Goal: Transaction & Acquisition: Purchase product/service

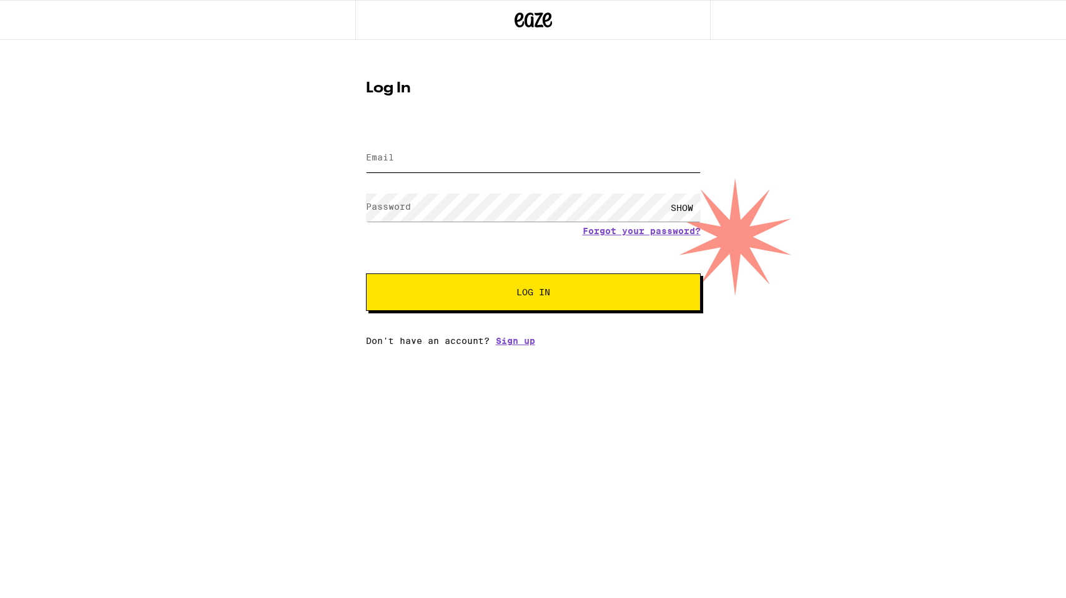
type input "[EMAIL_ADDRESS][DOMAIN_NAME]"
click at [500, 299] on button "Log In" at bounding box center [533, 292] width 335 height 37
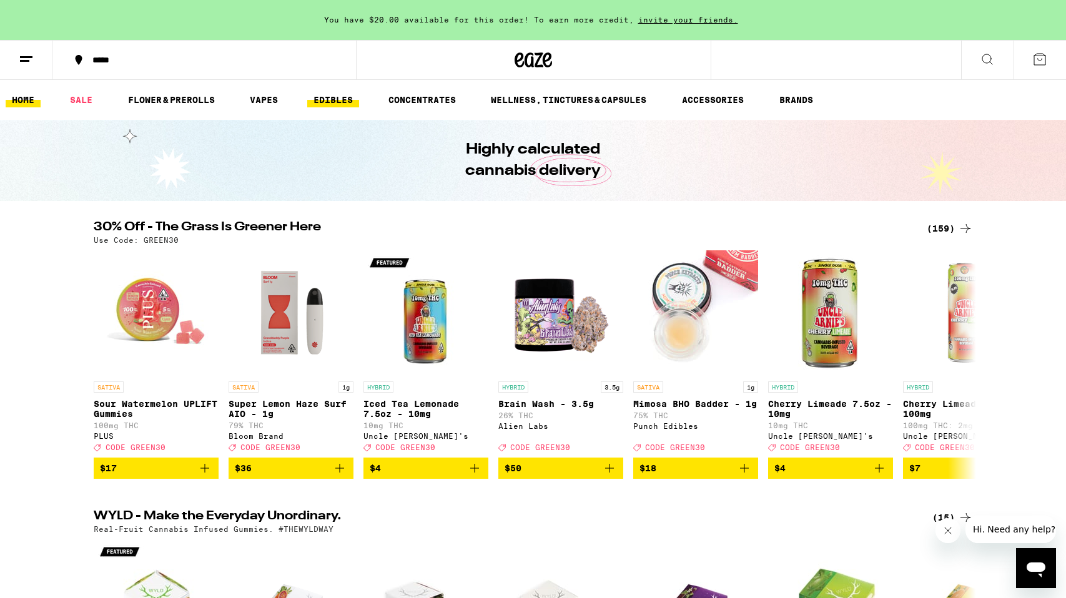
click at [342, 98] on link "EDIBLES" at bounding box center [333, 99] width 52 height 15
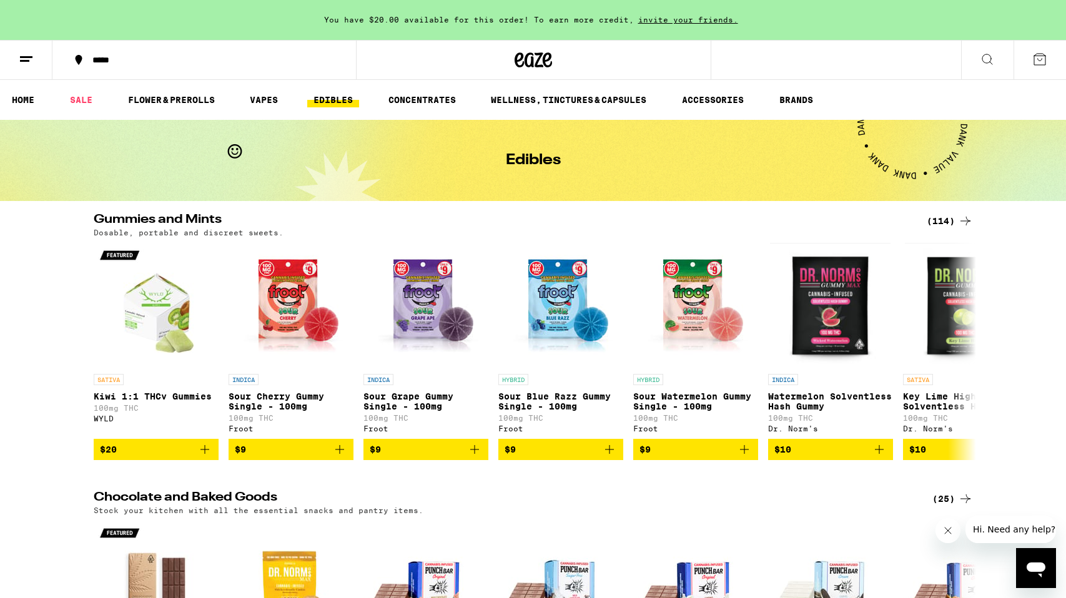
click at [941, 221] on div "(114)" at bounding box center [950, 221] width 46 height 15
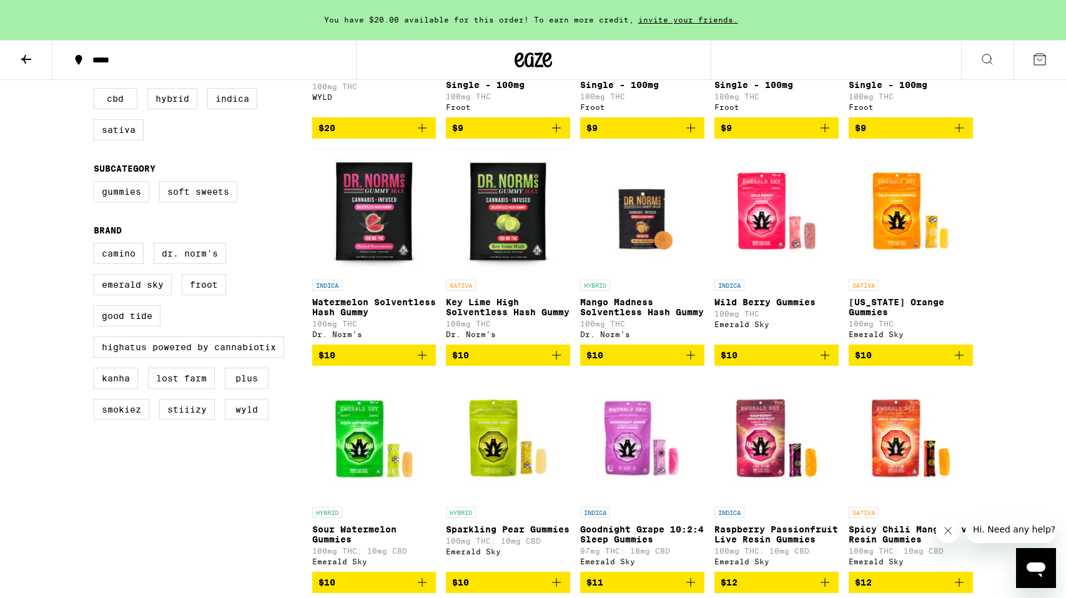
scroll to position [323, 0]
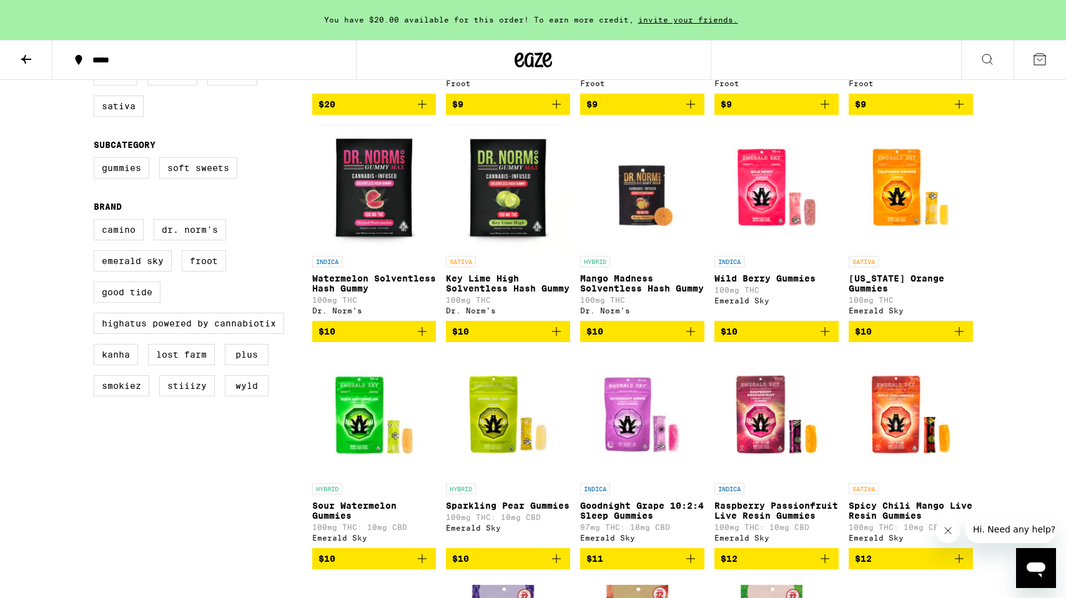
click at [957, 339] on icon "Add to bag" at bounding box center [959, 331] width 15 height 15
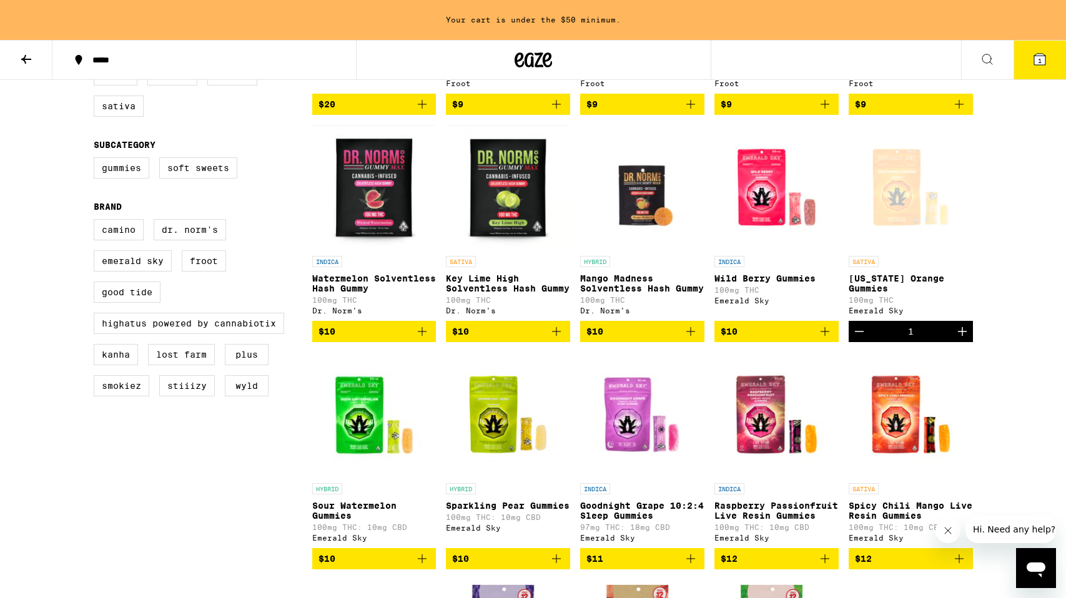
click at [957, 339] on icon "Increment" at bounding box center [962, 331] width 15 height 15
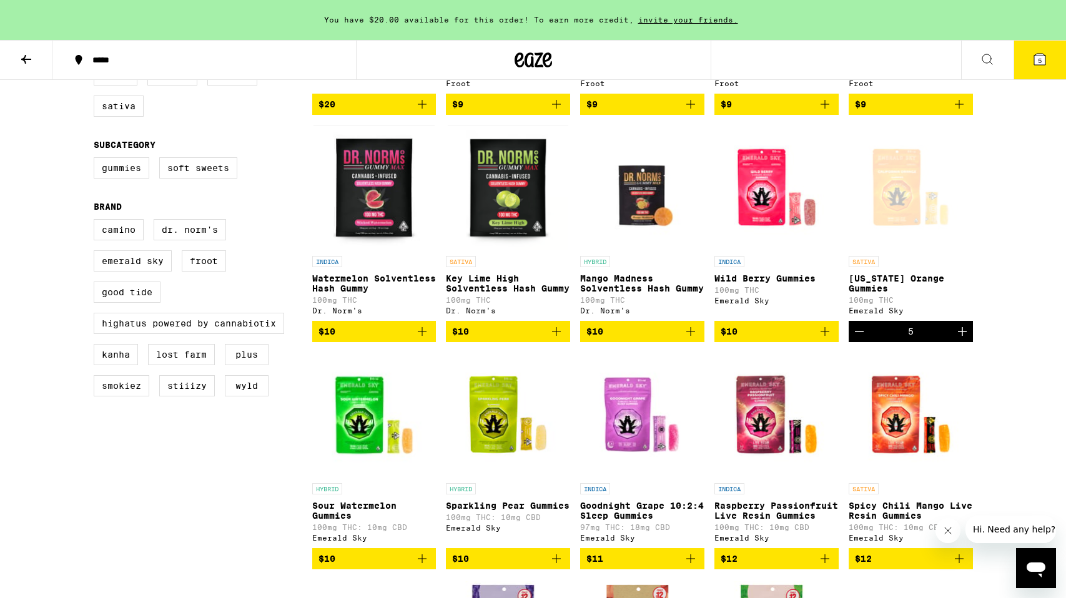
click at [957, 339] on icon "Increment" at bounding box center [962, 331] width 15 height 15
click at [827, 339] on icon "Add to bag" at bounding box center [825, 331] width 15 height 15
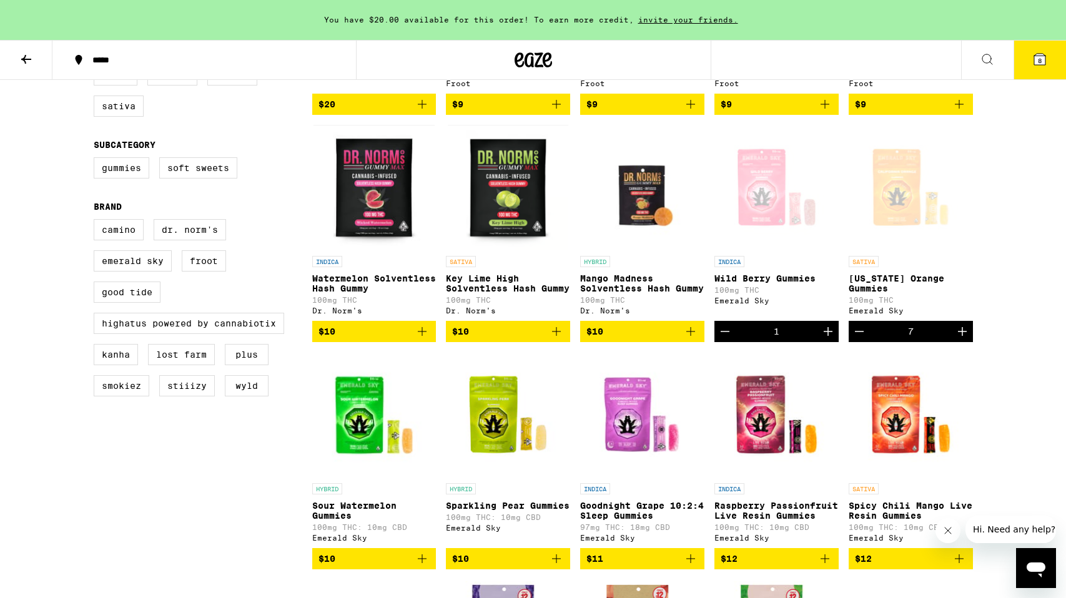
click at [827, 339] on icon "Increment" at bounding box center [828, 331] width 15 height 15
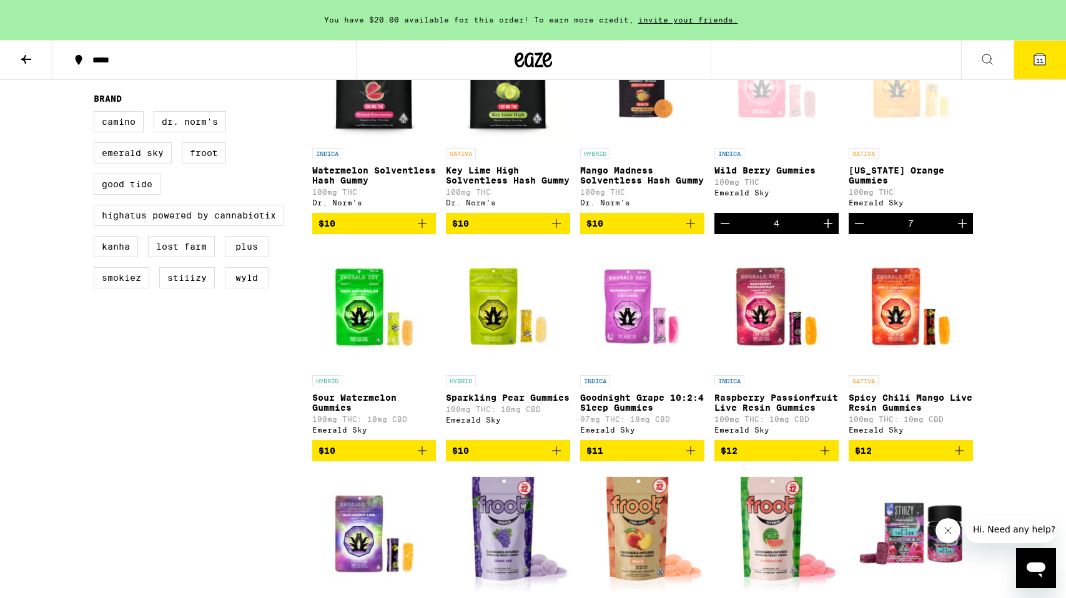
scroll to position [433, 0]
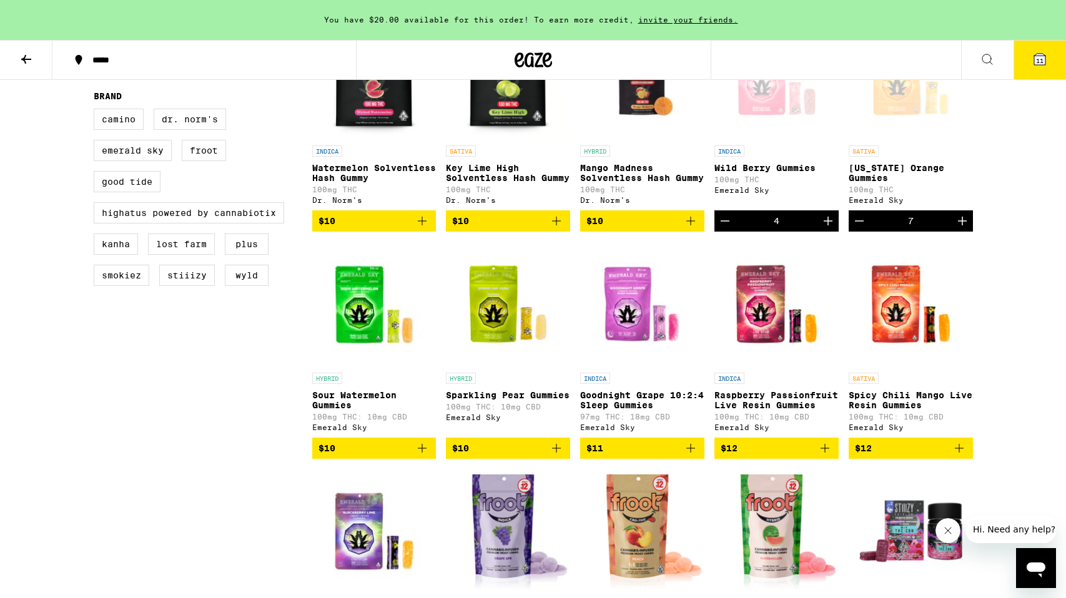
click at [420, 456] on icon "Add to bag" at bounding box center [422, 448] width 15 height 15
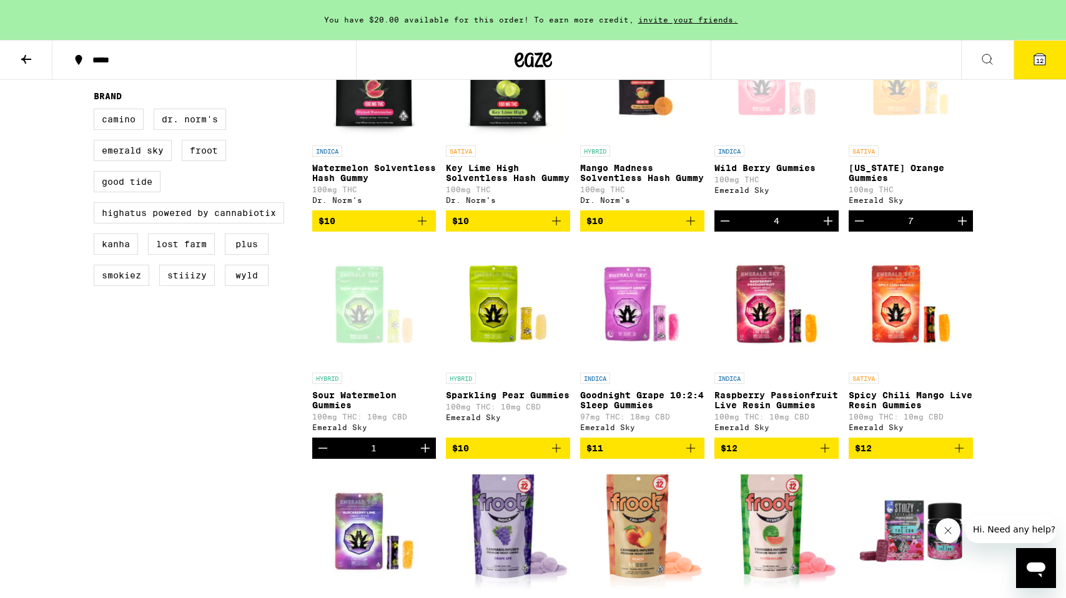
click at [430, 456] on icon "Increment" at bounding box center [425, 448] width 15 height 15
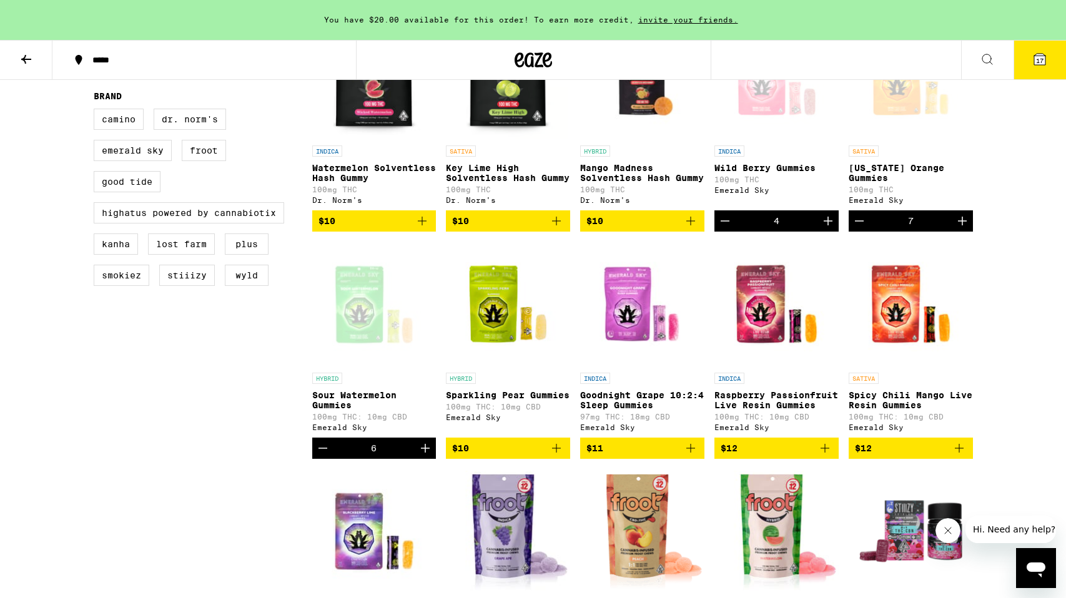
click at [430, 456] on icon "Increment" at bounding box center [425, 448] width 15 height 15
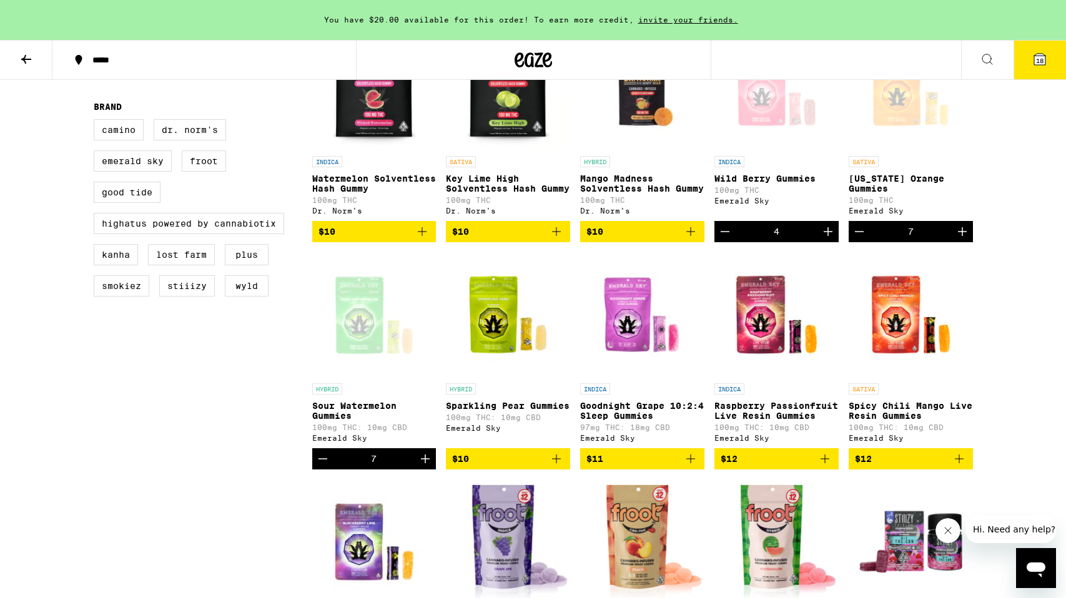
scroll to position [423, 0]
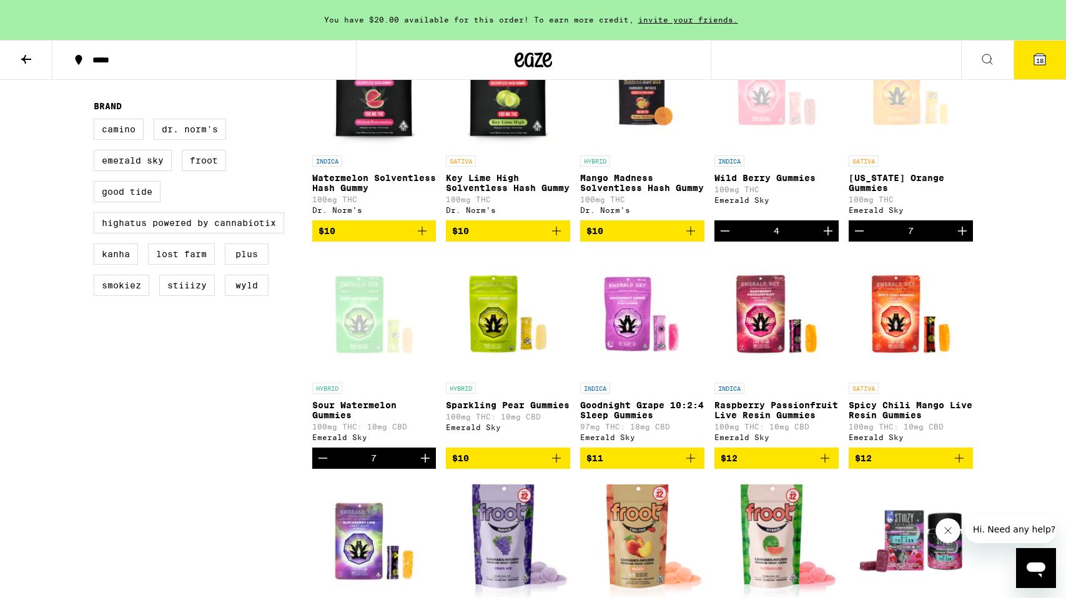
click at [560, 466] on icon "Add to bag" at bounding box center [556, 458] width 15 height 15
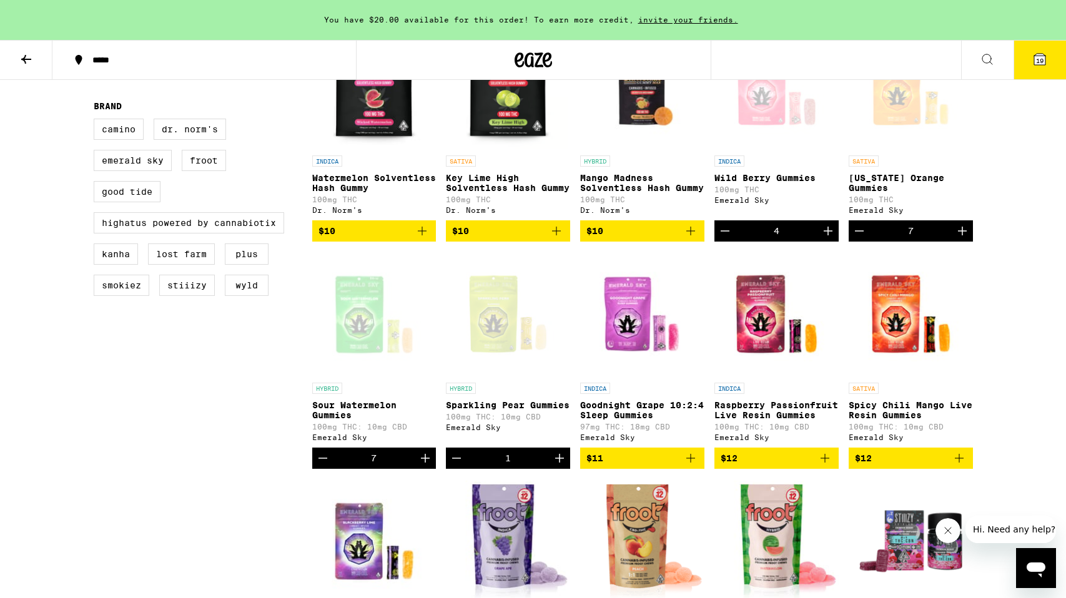
click at [560, 463] on icon "Increment" at bounding box center [559, 458] width 9 height 9
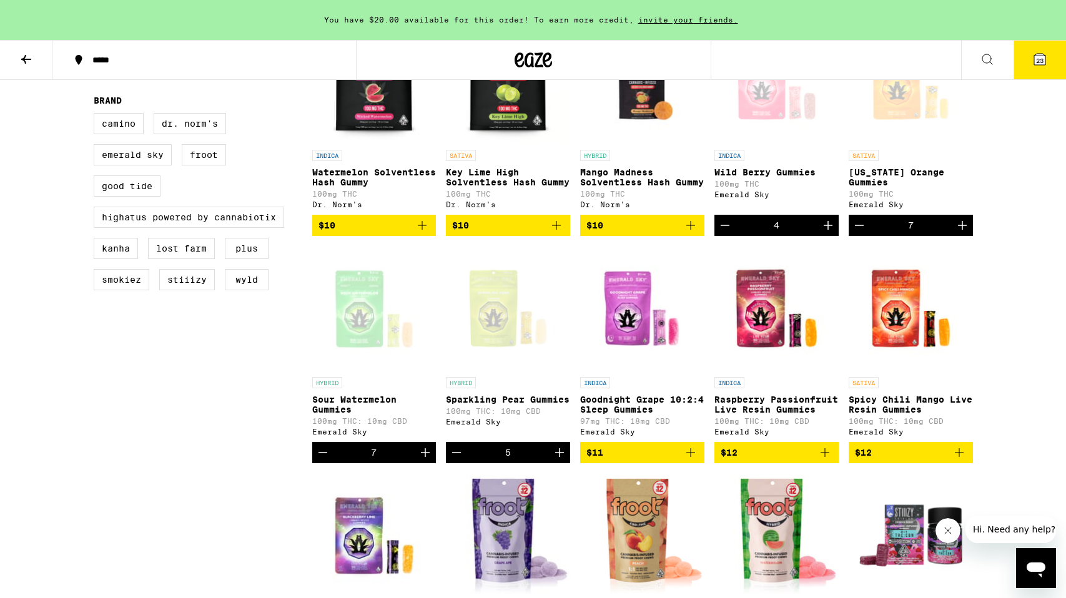
scroll to position [424, 0]
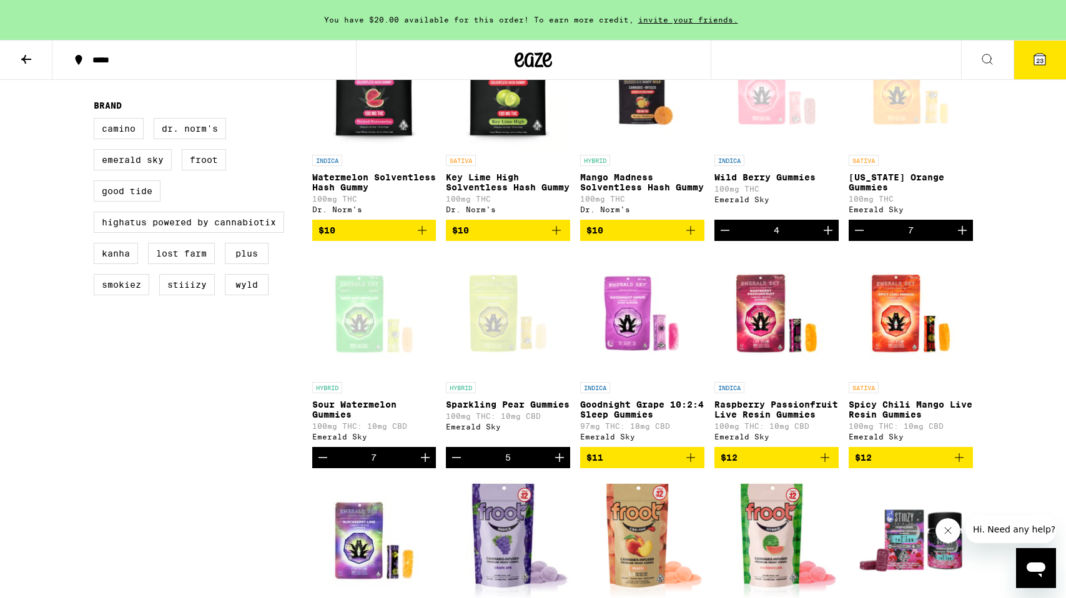
click at [962, 238] on icon "Increment" at bounding box center [962, 230] width 15 height 15
click at [427, 465] on icon "Increment" at bounding box center [425, 457] width 15 height 15
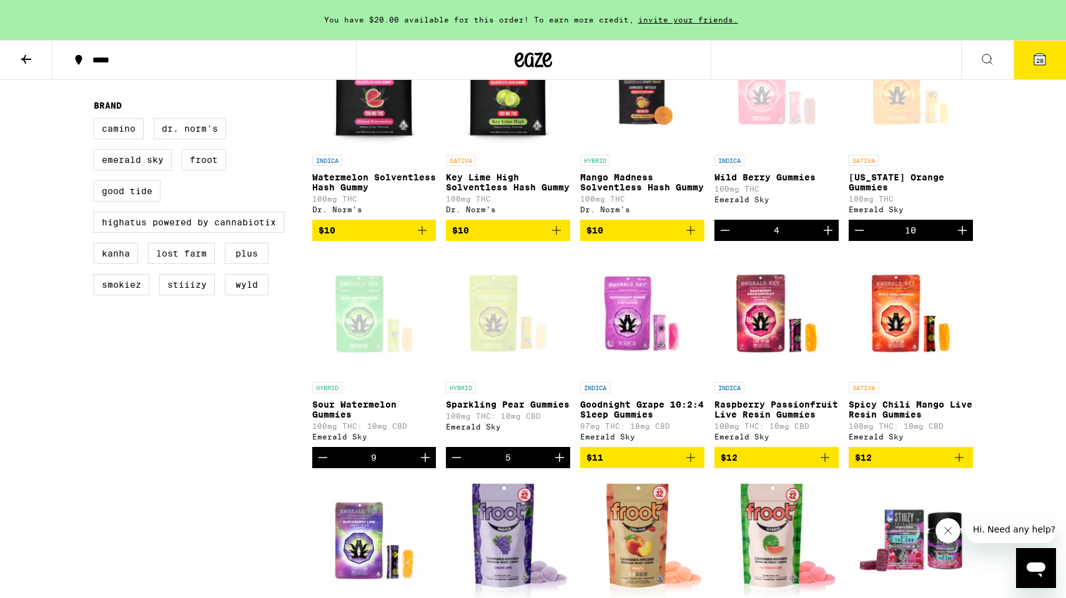
click at [427, 465] on icon "Increment" at bounding box center [425, 457] width 15 height 15
click at [828, 235] on icon "Increment" at bounding box center [828, 230] width 9 height 9
click at [729, 230] on icon "Decrement" at bounding box center [725, 230] width 9 height 0
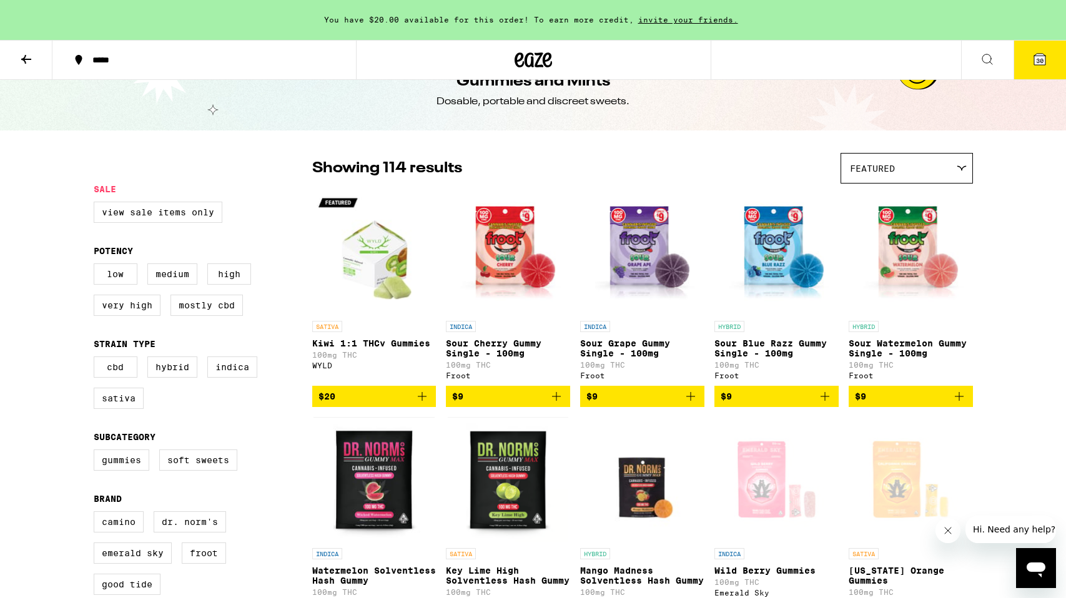
scroll to position [0, 0]
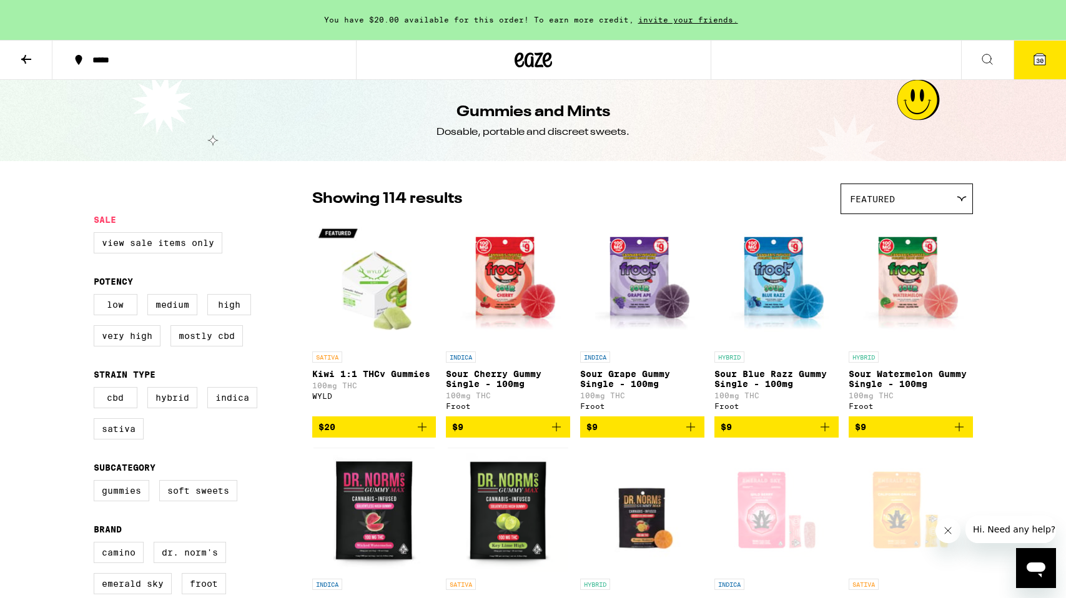
click at [1039, 62] on span "30" at bounding box center [1039, 60] width 7 height 7
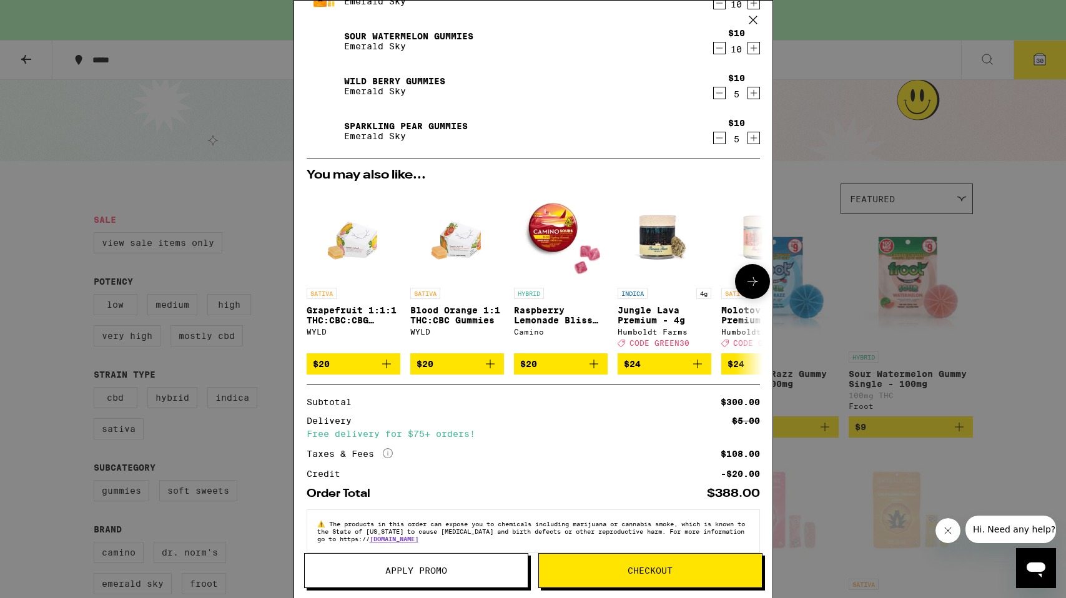
scroll to position [129, 0]
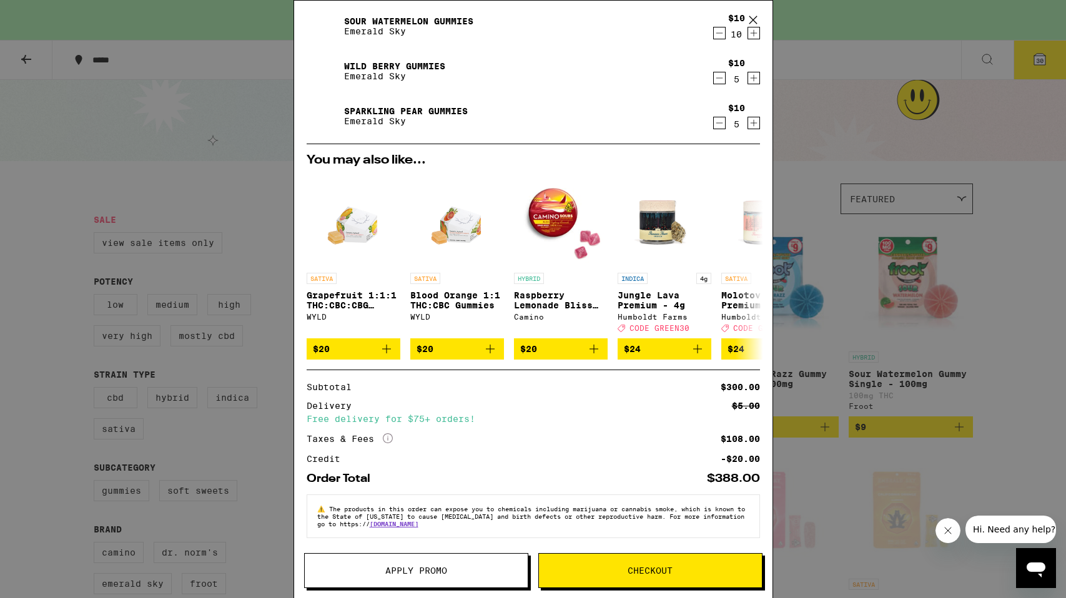
click at [608, 571] on span "Checkout" at bounding box center [650, 570] width 223 height 9
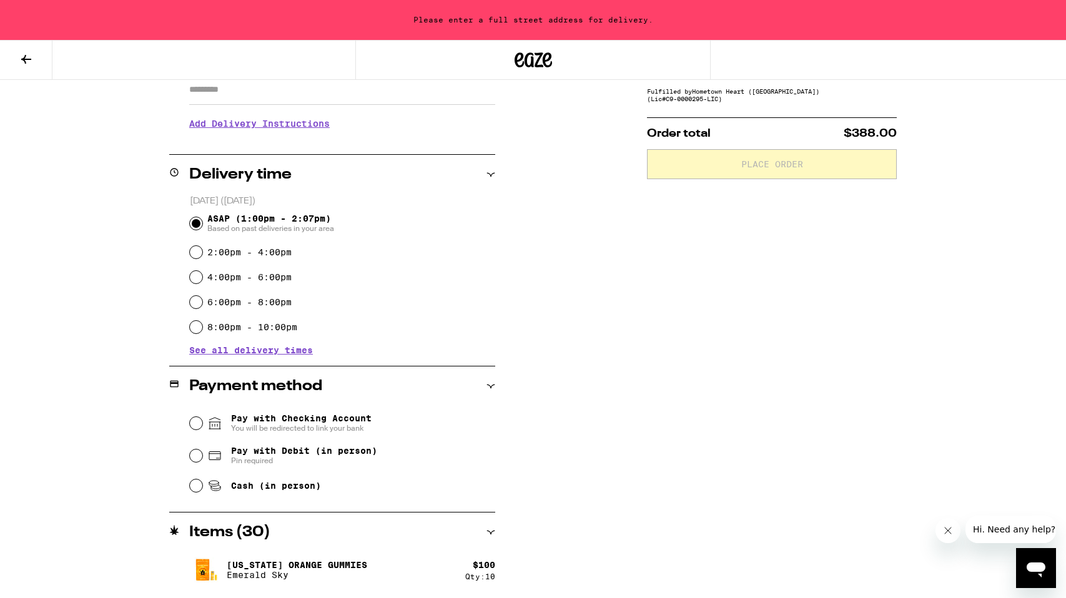
scroll to position [238, 0]
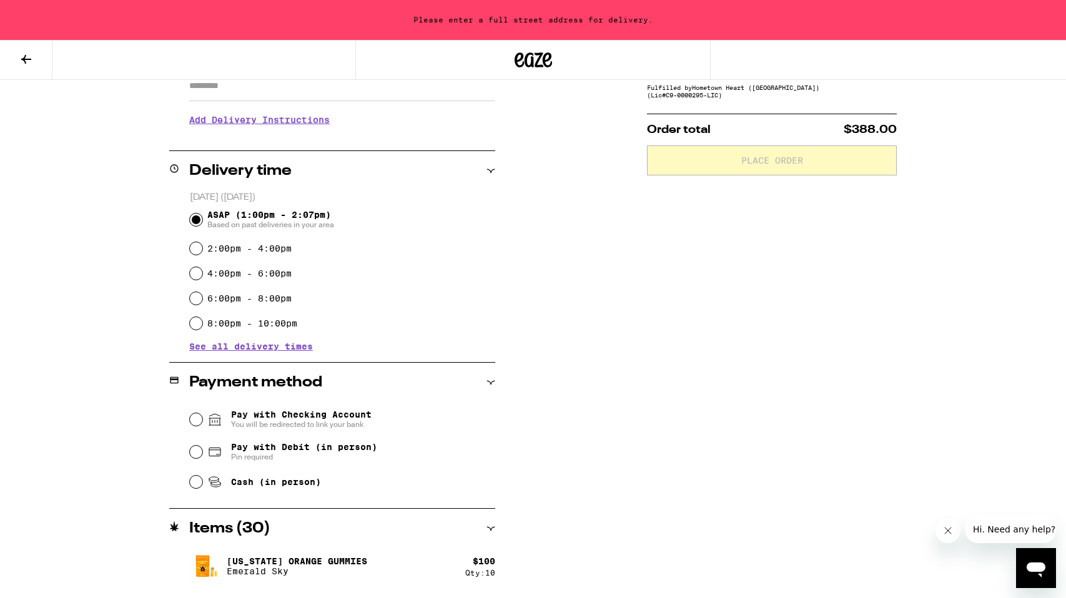
click at [284, 349] on span "See all delivery times" at bounding box center [251, 346] width 124 height 9
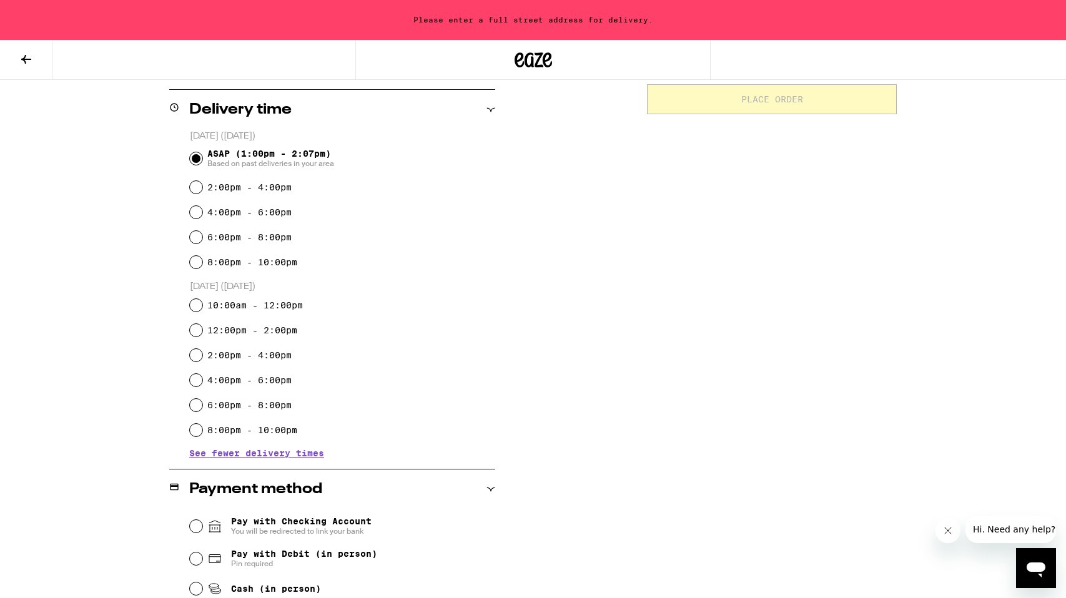
scroll to position [307, 0]
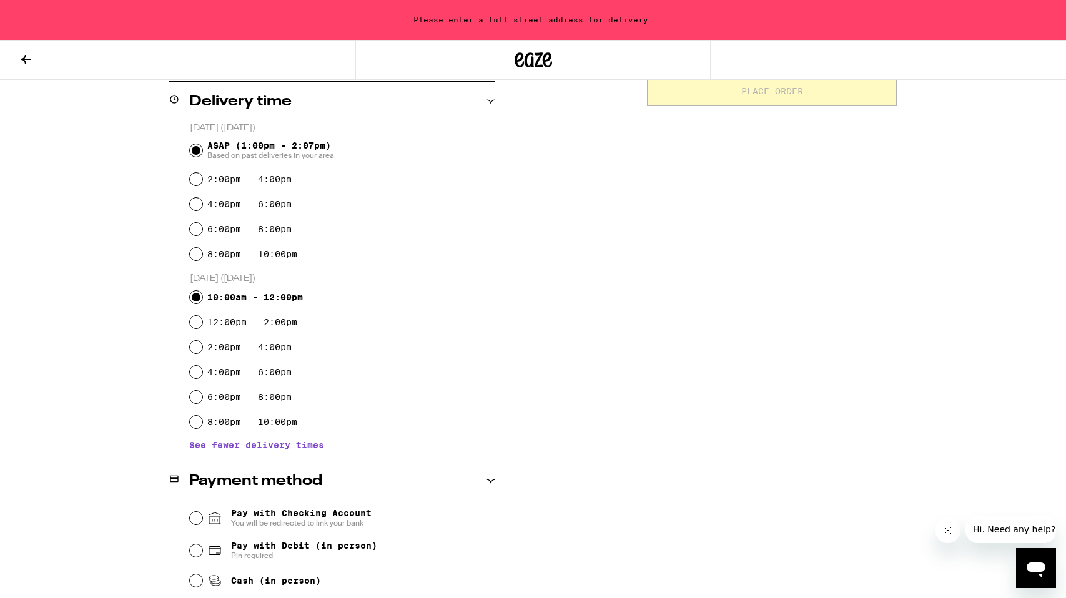
click at [195, 300] on input "10:00am - 12:00pm" at bounding box center [196, 297] width 12 height 12
radio input "true"
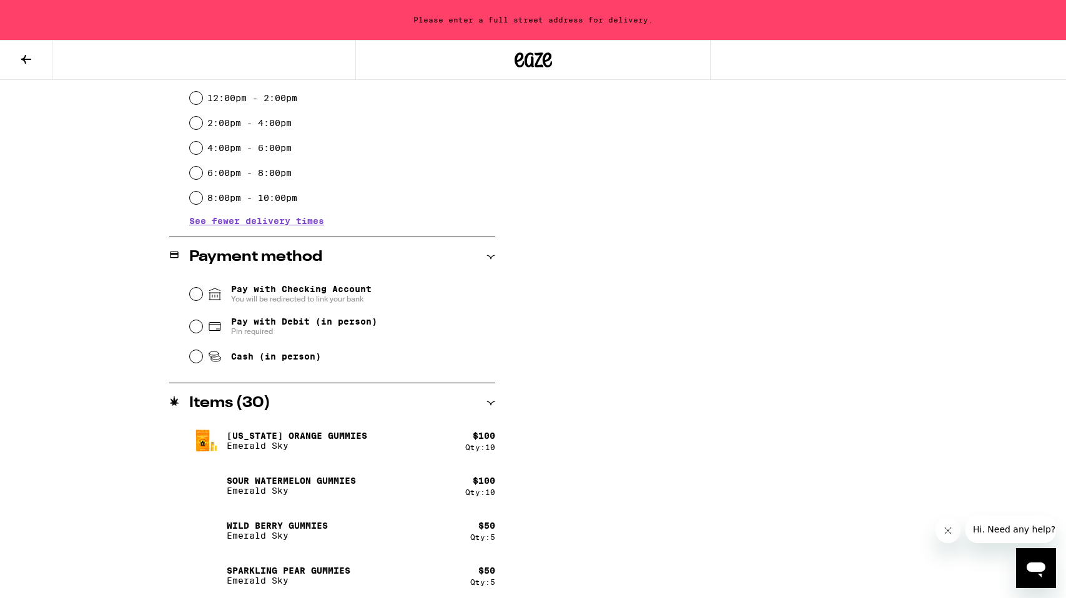
scroll to position [537, 0]
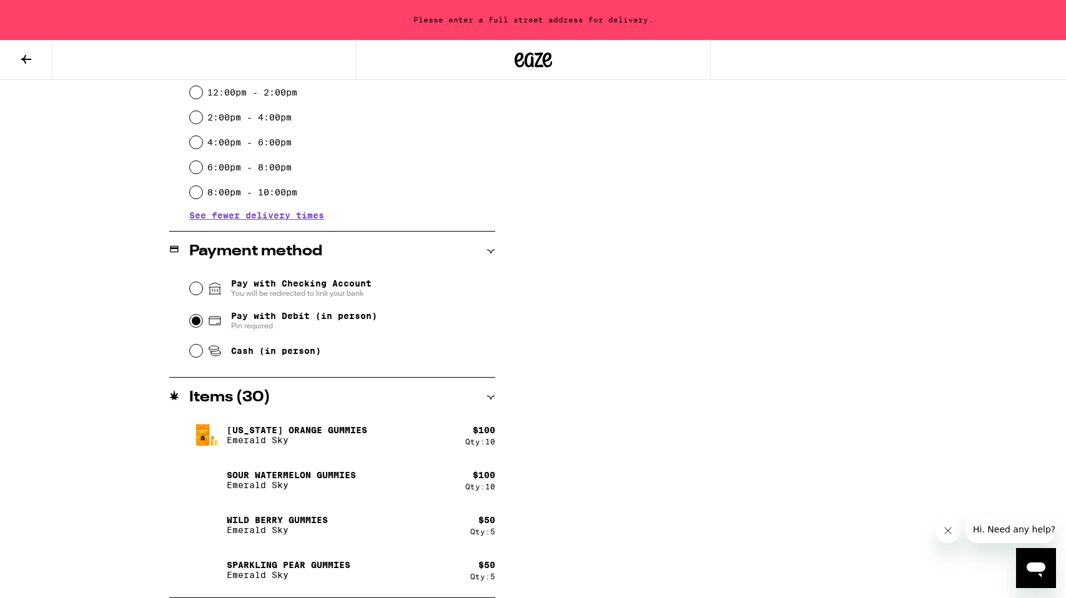
click at [199, 320] on input "Pay with Debit (in person) Pin required" at bounding box center [196, 321] width 12 height 12
radio input "true"
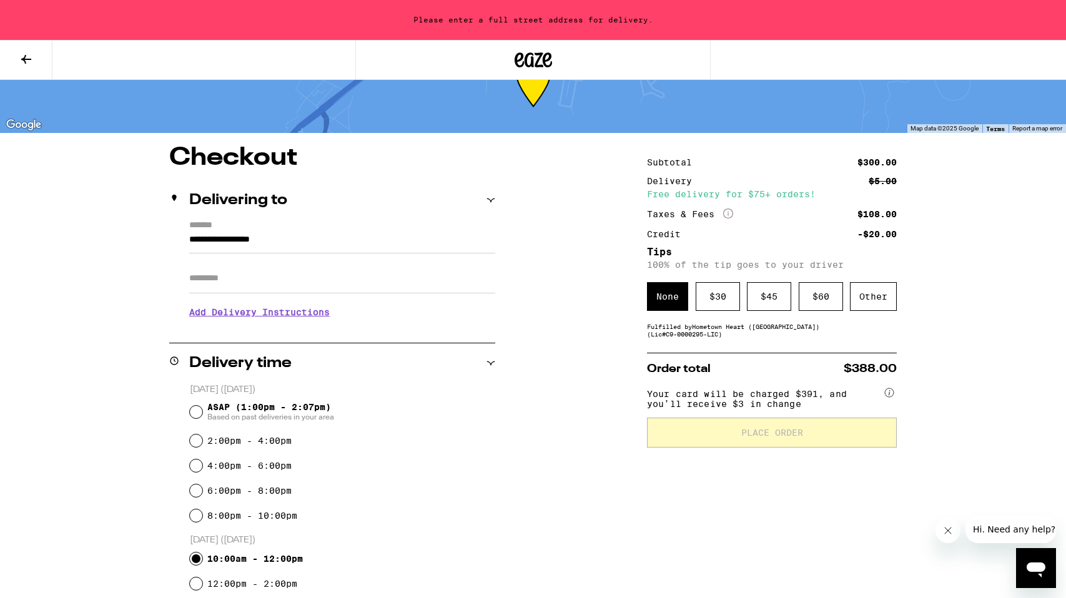
scroll to position [60, 0]
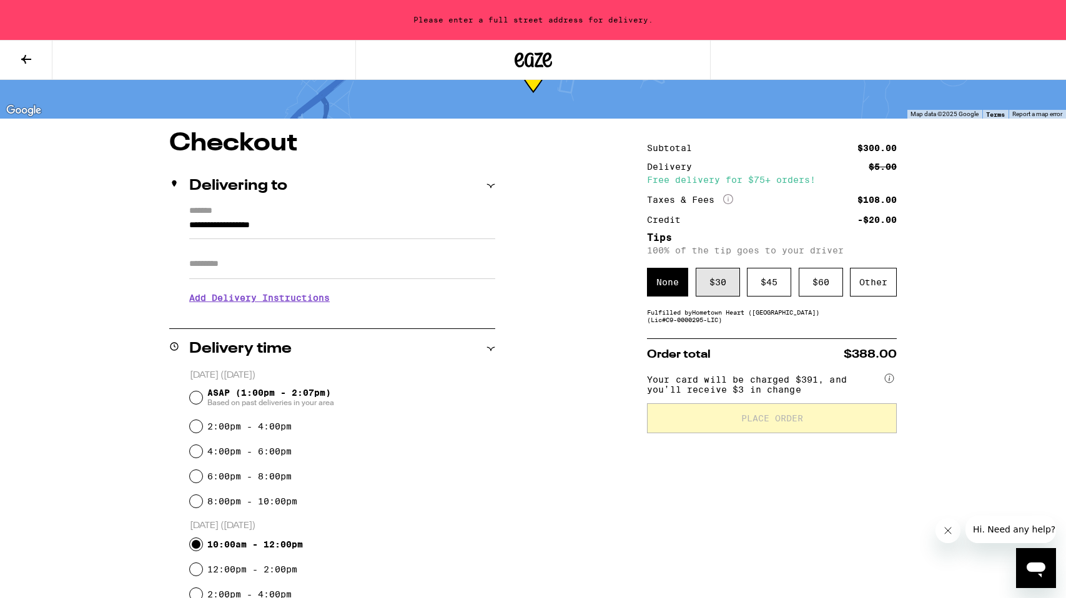
click at [719, 283] on div "$ 30" at bounding box center [718, 282] width 44 height 29
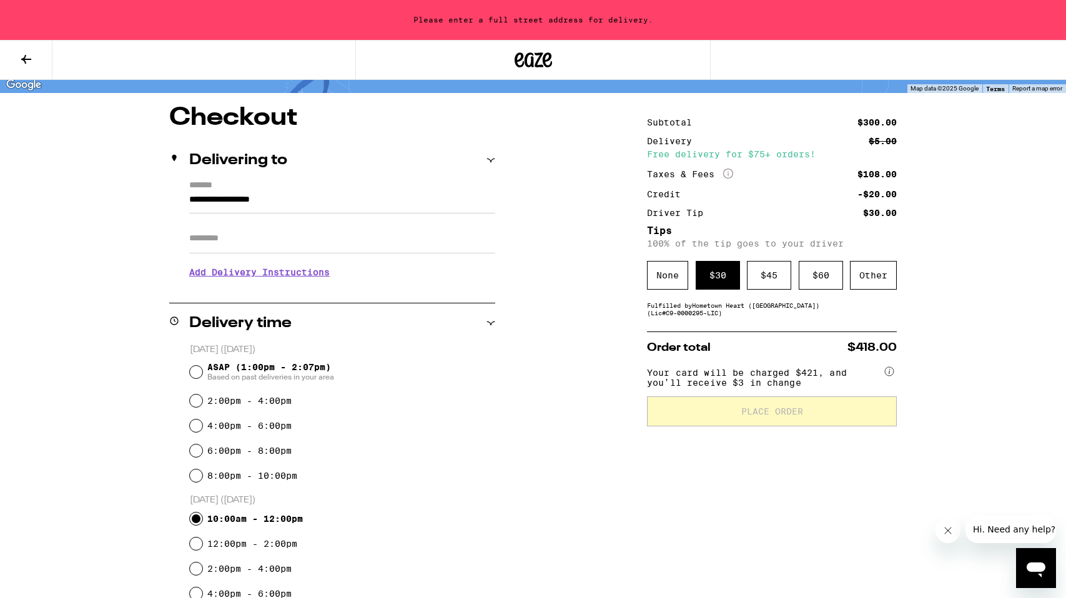
scroll to position [100, 0]
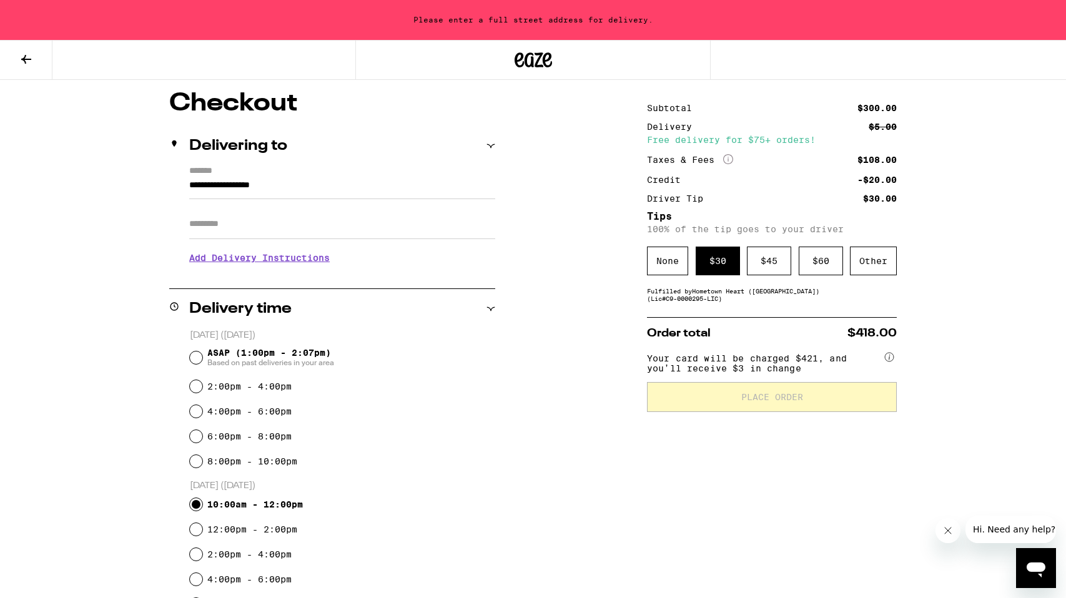
click at [339, 184] on input "**********" at bounding box center [342, 188] width 306 height 21
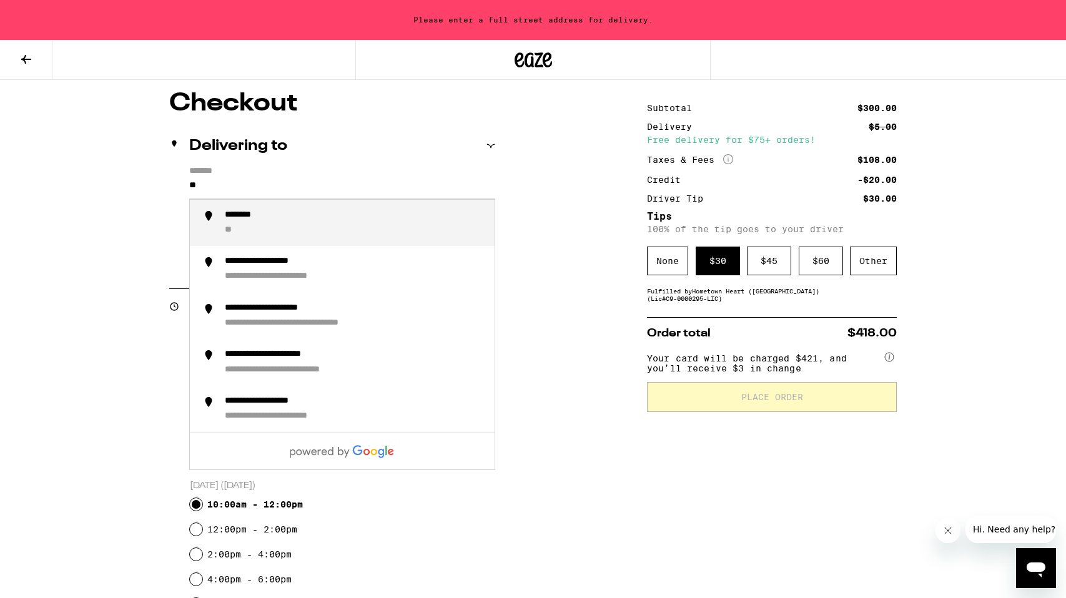
type input "*"
click at [265, 225] on div "**********" at bounding box center [355, 223] width 260 height 27
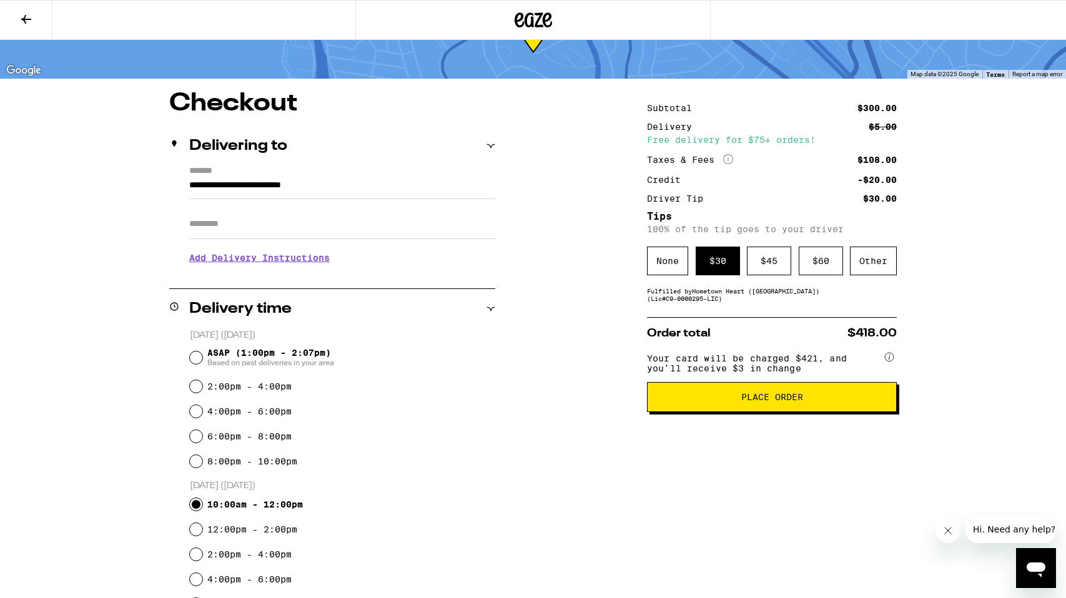
scroll to position [0, 0]
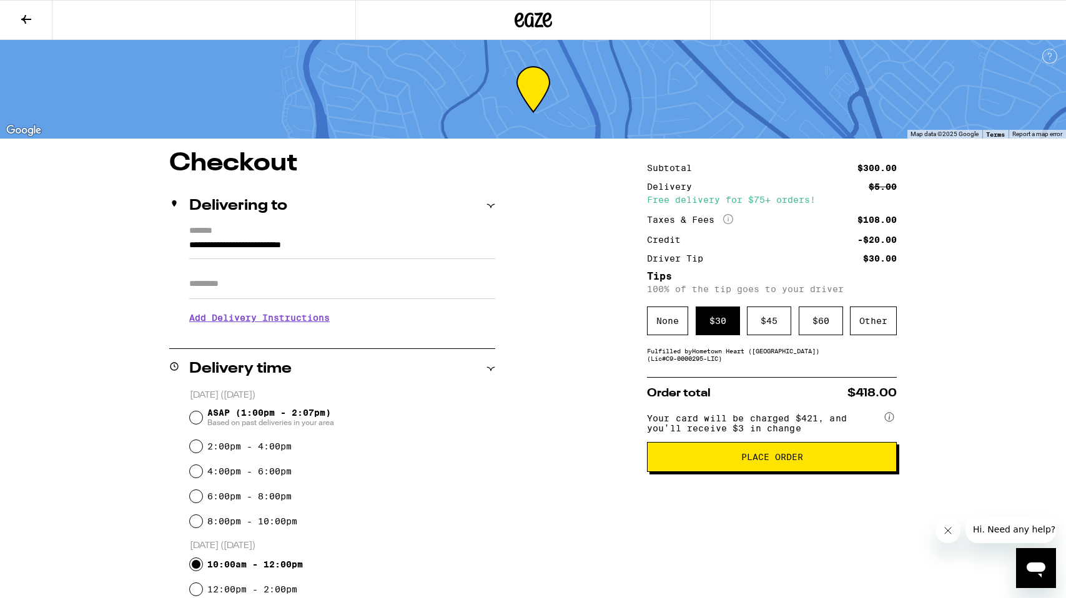
click at [372, 254] on input "**********" at bounding box center [342, 248] width 306 height 21
type input "**********"
click at [485, 388] on div "Delivery time" at bounding box center [332, 369] width 326 height 40
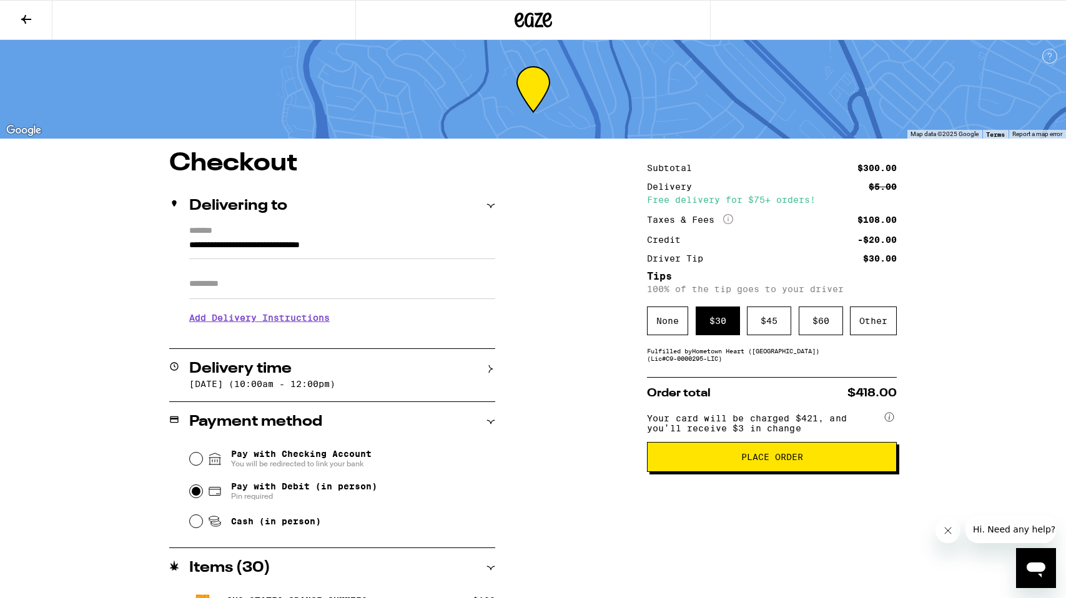
click at [743, 462] on span "Place Order" at bounding box center [772, 457] width 62 height 9
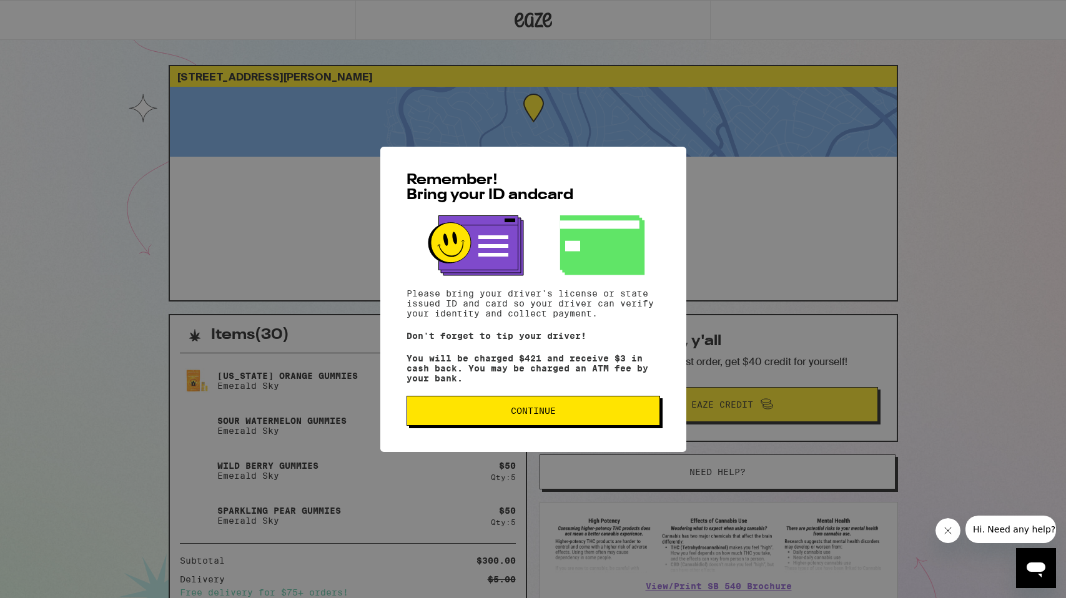
click at [546, 413] on span "Continue" at bounding box center [533, 411] width 45 height 9
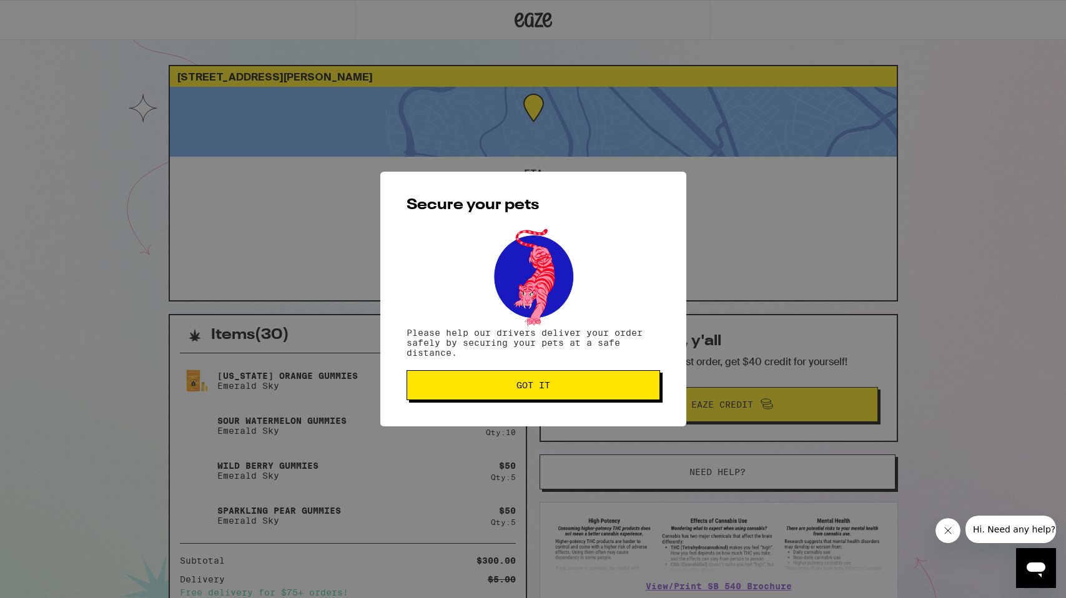
click at [539, 390] on span "Got it" at bounding box center [534, 385] width 34 height 9
